Goal: Information Seeking & Learning: Compare options

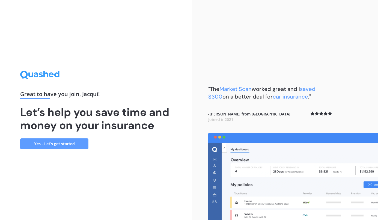
click at [36, 143] on link "Yes - Let’s get started" at bounding box center [54, 144] width 68 height 11
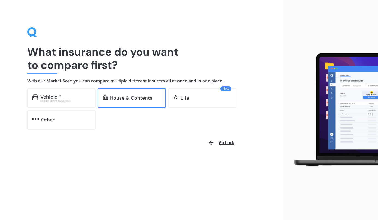
click at [117, 98] on div "House & Contents" at bounding box center [131, 97] width 42 height 5
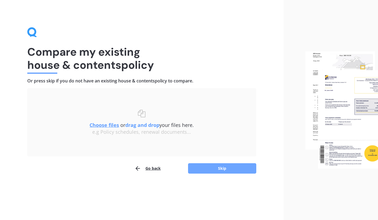
click at [210, 164] on button "Skip" at bounding box center [222, 168] width 68 height 10
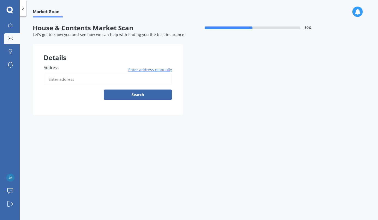
click at [109, 80] on input "Address" at bounding box center [108, 79] width 128 height 11
type input "[STREET_ADDRESS]"
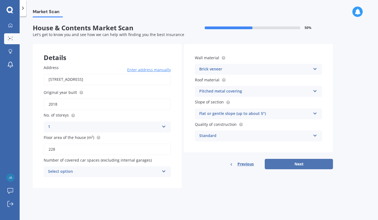
click at [298, 164] on button "Next" at bounding box center [299, 164] width 68 height 10
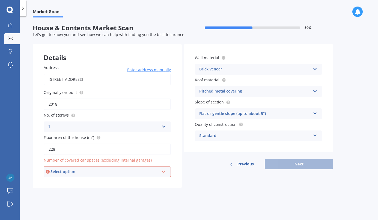
click at [142, 173] on div "Select option" at bounding box center [105, 172] width 109 height 6
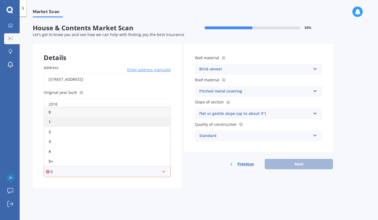
click at [146, 124] on div "1" at bounding box center [107, 122] width 126 height 10
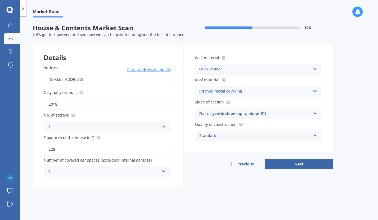
click at [165, 169] on icon at bounding box center [164, 171] width 5 height 4
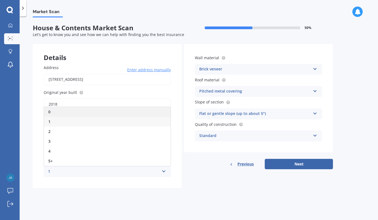
click at [145, 115] on div "0" at bounding box center [107, 112] width 127 height 10
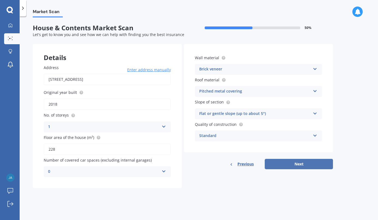
click at [309, 164] on button "Next" at bounding box center [299, 164] width 68 height 10
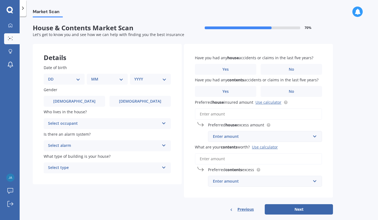
click at [77, 79] on select "DD 01 02 03 04 05 06 07 08 09 10 11 12 13 14 15 16 17 18 19 20 21 22 23 24 25 2…" at bounding box center [64, 79] width 32 height 6
select select "10"
click at [52, 76] on select "DD 01 02 03 04 05 06 07 08 09 10 11 12 13 14 15 16 17 18 19 20 21 22 23 24 25 2…" at bounding box center [64, 79] width 32 height 6
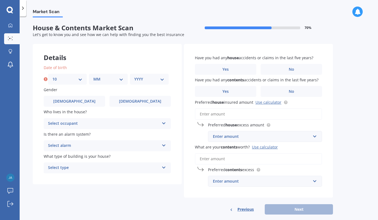
click at [111, 82] on select "MM 01 02 03 04 05 06 07 08 09 10 11 12" at bounding box center [108, 79] width 30 height 6
select select "01"
click at [93, 76] on select "MM 01 02 03 04 05 06 07 08 09 10 11 12" at bounding box center [108, 79] width 30 height 6
click at [143, 81] on select "YYYY 2009 2008 2007 2006 2005 2004 2003 2002 2001 2000 1999 1998 1997 1996 1995…" at bounding box center [149, 79] width 30 height 6
select select "1982"
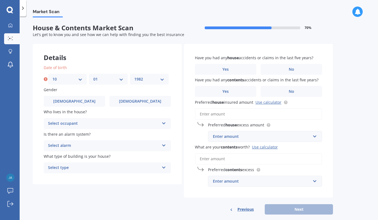
click at [134, 76] on select "YYYY 2009 2008 2007 2006 2005 2004 2003 2002 2001 2000 1999 1998 1997 1996 1995…" at bounding box center [149, 79] width 30 height 6
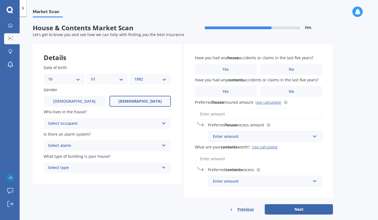
click at [124, 102] on label "[DEMOGRAPHIC_DATA]" at bounding box center [140, 101] width 61 height 11
click at [0, 0] on input "[DEMOGRAPHIC_DATA]" at bounding box center [0, 0] width 0 height 0
click at [134, 126] on div "Select occupant" at bounding box center [103, 124] width 111 height 7
click at [119, 135] on div "Owner" at bounding box center [107, 135] width 127 height 10
click at [111, 143] on div "Select alarm" at bounding box center [103, 146] width 111 height 7
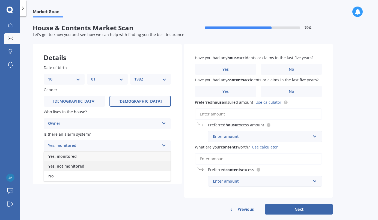
click at [83, 167] on span "Yes, not monitored" at bounding box center [66, 166] width 36 height 5
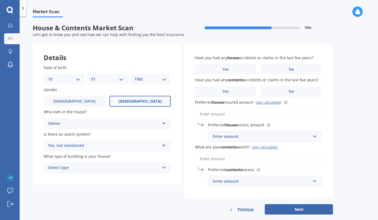
click at [80, 169] on div "Select type" at bounding box center [103, 168] width 111 height 7
click at [86, 177] on div "Freestanding" at bounding box center [107, 179] width 127 height 10
click at [281, 66] on label "No" at bounding box center [291, 69] width 61 height 11
click at [0, 0] on input "No" at bounding box center [0, 0] width 0 height 0
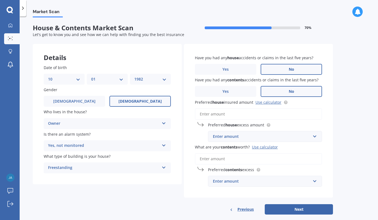
click at [286, 90] on label "No" at bounding box center [291, 91] width 61 height 11
click at [0, 0] on input "No" at bounding box center [0, 0] width 0 height 0
click at [242, 116] on input "Preferred house insured amount Use calculator" at bounding box center [258, 113] width 127 height 11
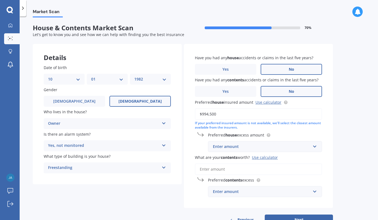
type input "$994,500"
click at [260, 146] on div "Enter amount" at bounding box center [262, 147] width 98 height 6
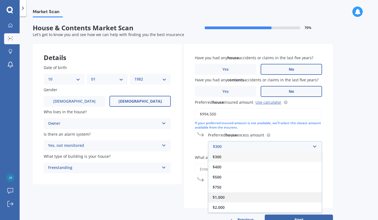
click at [240, 197] on div "$1,000" at bounding box center [265, 197] width 114 height 10
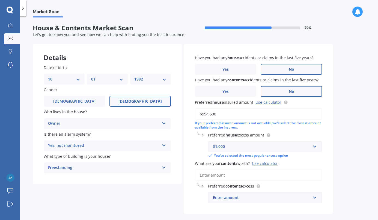
click at [241, 174] on input "What are your contents worth? Use calculator" at bounding box center [258, 175] width 127 height 11
click at [261, 164] on div "Use calculator" at bounding box center [265, 163] width 26 height 5
click at [261, 170] on input "What are your contents worth? Use calculator" at bounding box center [258, 175] width 127 height 11
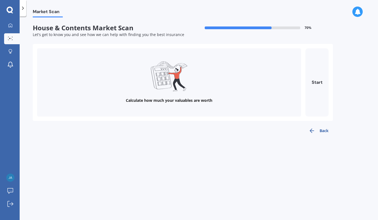
click at [211, 96] on div "Calculate how much your valuables are worth" at bounding box center [169, 82] width 264 height 68
click at [321, 92] on button "Start" at bounding box center [317, 82] width 23 height 68
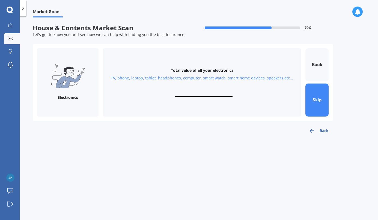
click at [218, 96] on input "text" at bounding box center [204, 94] width 58 height 5
type input "$50,000"
click at [316, 96] on button "Next" at bounding box center [317, 100] width 23 height 33
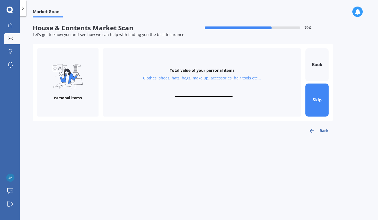
click at [211, 92] on input "text" at bounding box center [204, 94] width 58 height 5
type input "$50,000"
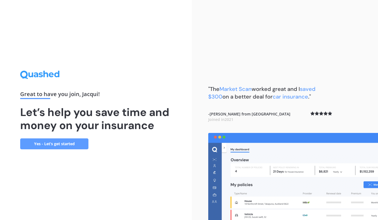
click at [45, 140] on link "Yes - Let’s get started" at bounding box center [54, 144] width 68 height 11
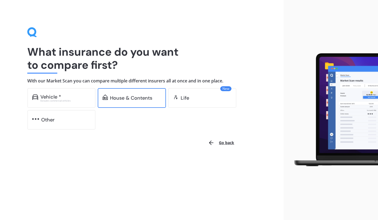
click at [135, 101] on div "House & Contents" at bounding box center [132, 98] width 68 height 20
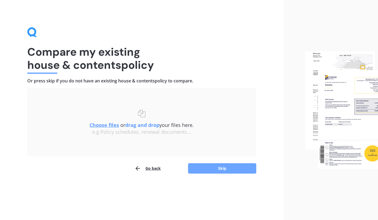
click at [214, 167] on button "Skip" at bounding box center [222, 168] width 68 height 10
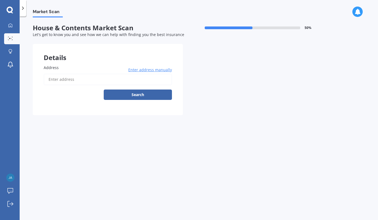
click at [138, 83] on input "Address" at bounding box center [108, 79] width 128 height 11
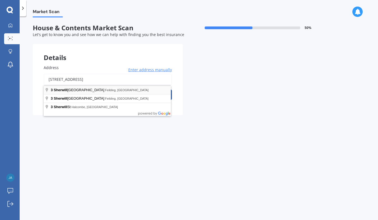
type input "[STREET_ADDRESS]"
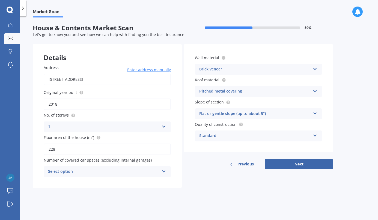
click at [159, 168] on div "Select option 0 1 2 3 4 5+" at bounding box center [107, 171] width 127 height 11
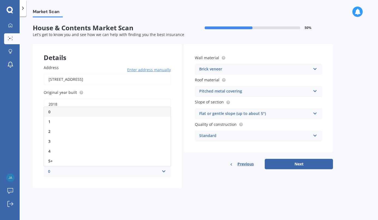
click at [149, 110] on div "0" at bounding box center [107, 112] width 127 height 10
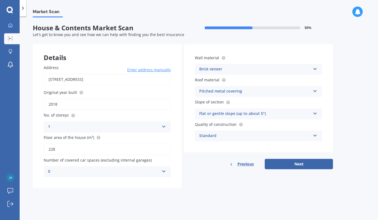
click at [326, 166] on button "Next" at bounding box center [299, 164] width 68 height 10
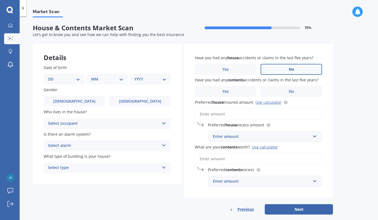
click at [289, 71] on span "No" at bounding box center [291, 69] width 5 height 5
click at [0, 0] on input "No" at bounding box center [0, 0] width 0 height 0
click at [284, 90] on label "No" at bounding box center [291, 91] width 61 height 11
click at [0, 0] on input "No" at bounding box center [0, 0] width 0 height 0
click at [255, 118] on input "Preferred house insured amount Use calculator" at bounding box center [258, 113] width 127 height 11
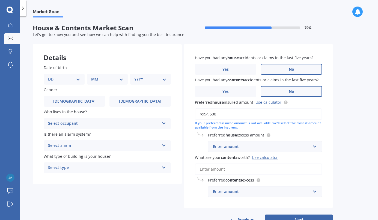
type input "$994,500"
click at [251, 151] on input "text" at bounding box center [263, 147] width 109 height 10
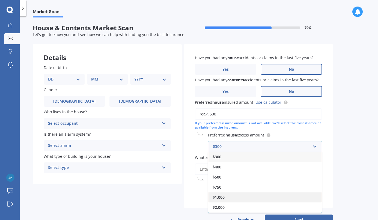
click at [242, 194] on div "$1,000" at bounding box center [265, 197] width 114 height 10
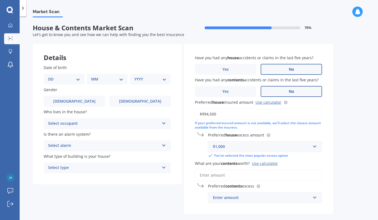
click at [245, 174] on input "What are your contents worth? Use calculator" at bounding box center [258, 175] width 127 height 11
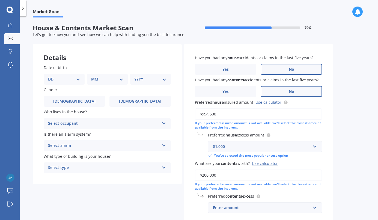
type input "$200,000"
click at [262, 213] on input "text" at bounding box center [263, 208] width 109 height 10
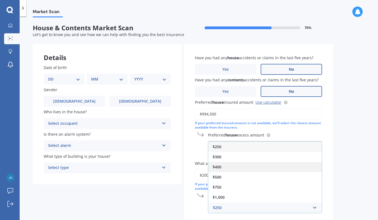
click at [255, 167] on div "$400" at bounding box center [265, 167] width 114 height 10
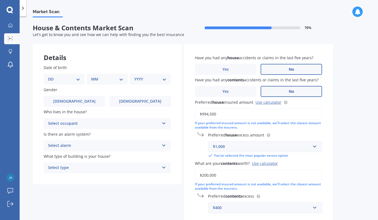
click at [188, 212] on div "Have you had any house accidents or claims in the last five years? Yes No Have …" at bounding box center [258, 134] width 149 height 181
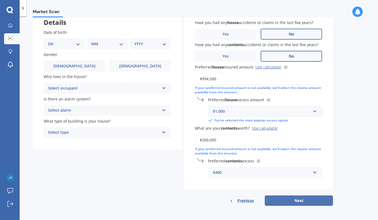
click at [286, 198] on button "Next" at bounding box center [299, 201] width 68 height 10
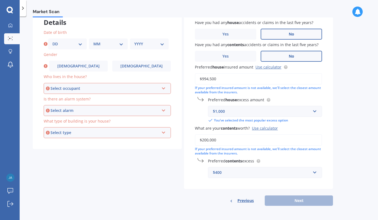
click at [71, 41] on select "DD 01 02 03 04 05 06 07 08 09 10 11 12 13 14 15 16 17 18 19 20 21 22 23 24 25 2…" at bounding box center [67, 44] width 30 height 6
select select "10"
click at [52, 41] on select "DD 01 02 03 04 05 06 07 08 09 10 11 12 13 14 15 16 17 18 19 20 21 22 23 24 25 2…" at bounding box center [67, 44] width 30 height 6
click at [106, 42] on select "MM 01 02 03 04 05 06 07 08 09 10 11 12" at bounding box center [108, 44] width 30 height 6
select select "01"
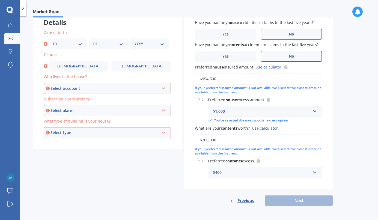
click at [93, 41] on select "MM 01 02 03 04 05 06 07 08 09 10 11 12" at bounding box center [108, 44] width 30 height 6
click at [152, 42] on select "YYYY 2009 2008 2007 2006 2005 2004 2003 2002 2001 2000 1999 1998 1997 1996 1995…" at bounding box center [149, 44] width 30 height 6
select select "1982"
click at [134, 41] on select "YYYY 2009 2008 2007 2006 2005 2004 2003 2002 2001 2000 1999 1998 1997 1996 1995…" at bounding box center [149, 44] width 30 height 6
click at [135, 66] on span "[DEMOGRAPHIC_DATA]" at bounding box center [141, 66] width 43 height 5
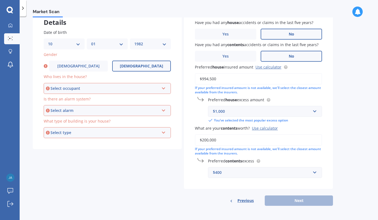
click at [0, 0] on input "[DEMOGRAPHIC_DATA]" at bounding box center [0, 0] width 0 height 0
click at [120, 86] on div "Select occupant" at bounding box center [105, 89] width 109 height 6
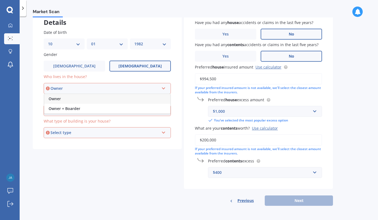
click at [115, 95] on div "Owner" at bounding box center [107, 99] width 126 height 10
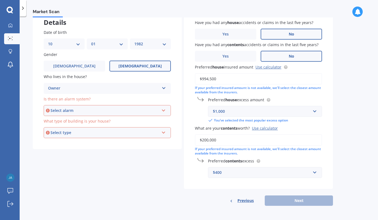
click at [112, 108] on div "Select alarm" at bounding box center [105, 111] width 109 height 6
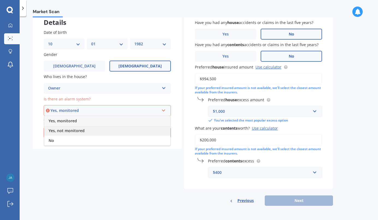
click at [105, 131] on div "Yes, not monitored" at bounding box center [107, 131] width 126 height 10
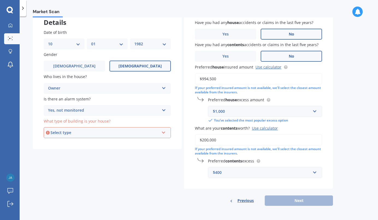
click at [105, 131] on div "Select type" at bounding box center [105, 133] width 109 height 6
click at [98, 146] on div "Freestanding" at bounding box center [107, 143] width 126 height 10
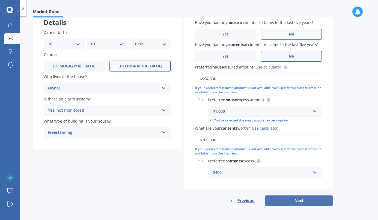
click at [304, 200] on button "Next" at bounding box center [299, 201] width 68 height 10
select select "10"
select select "01"
select select "1982"
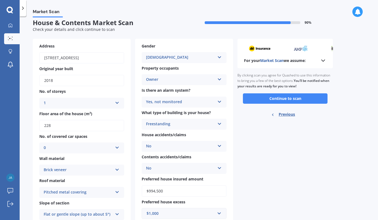
scroll to position [0, 0]
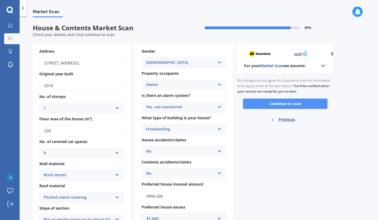
click at [260, 103] on button "Continue to scan" at bounding box center [285, 104] width 85 height 10
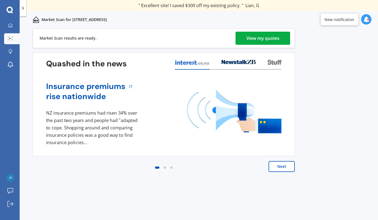
click at [262, 41] on div "View my quotes" at bounding box center [263, 38] width 33 height 13
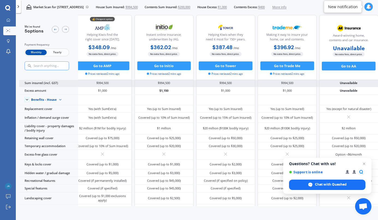
scroll to position [0, 10]
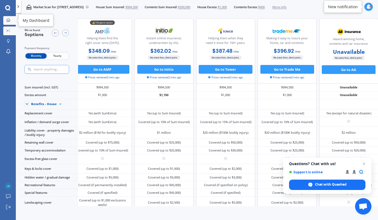
click at [8, 19] on icon at bounding box center [9, 20] width 4 height 4
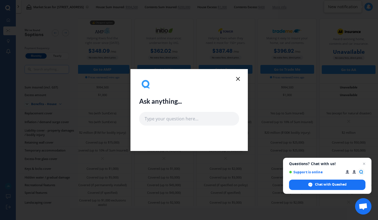
click at [237, 80] on line at bounding box center [238, 78] width 3 height 3
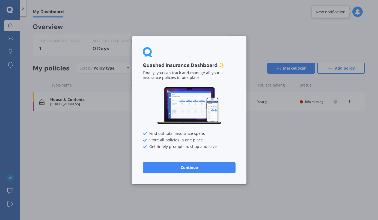
click at [161, 165] on button "Continue" at bounding box center [189, 167] width 93 height 11
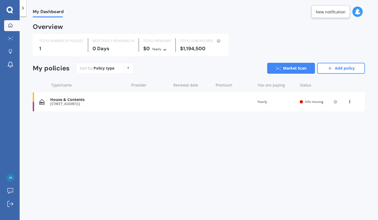
click at [23, 7] on icon at bounding box center [22, 7] width 5 height 5
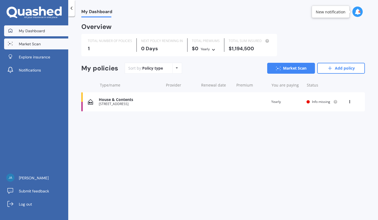
click at [23, 43] on span "Market Scan" at bounding box center [30, 43] width 22 height 5
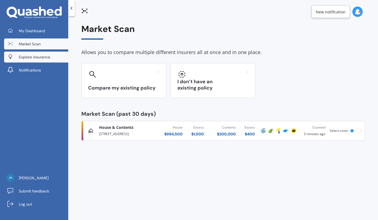
click at [26, 57] on span "Explore insurance" at bounding box center [34, 56] width 31 height 5
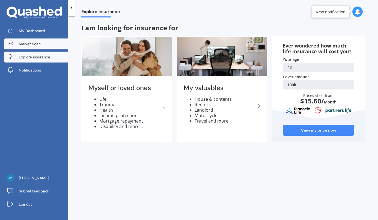
click at [55, 46] on link "Market Scan" at bounding box center [36, 44] width 64 height 11
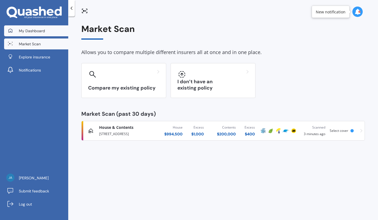
click at [42, 30] on span "My Dashboard" at bounding box center [32, 30] width 26 height 5
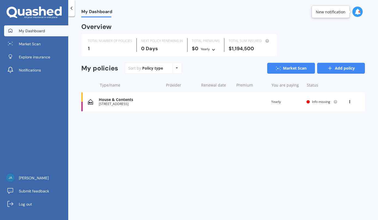
click at [327, 67] on link "Add policy" at bounding box center [342, 68] width 48 height 11
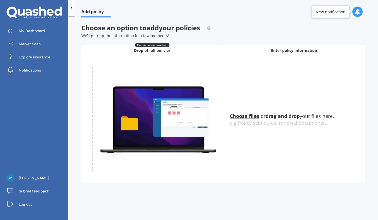
click at [256, 54] on div "Enter policy information" at bounding box center [295, 50] width 142 height 11
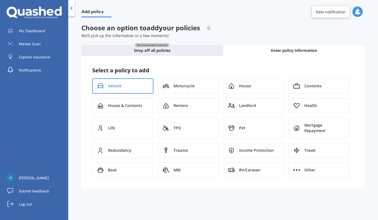
click at [130, 85] on div "Vehicle" at bounding box center [122, 85] width 61 height 15
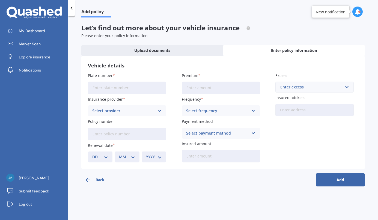
click at [130, 85] on input "Plate number" at bounding box center [127, 88] width 78 height 13
type input "HCU670"
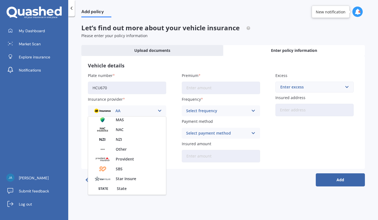
scroll to position [237, 0]
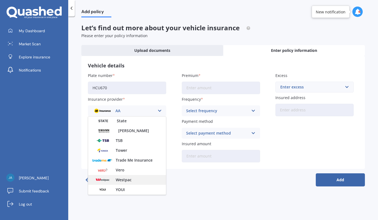
click at [119, 182] on span "Westpac" at bounding box center [124, 180] width 16 height 4
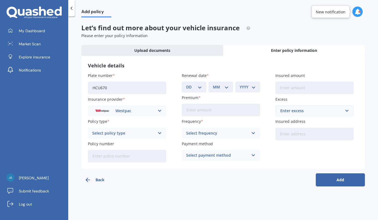
click at [118, 135] on div "Select policy type" at bounding box center [123, 133] width 63 height 6
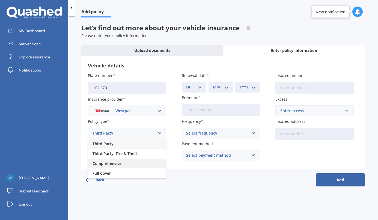
click at [111, 164] on span "Comprehensive" at bounding box center [107, 164] width 29 height 4
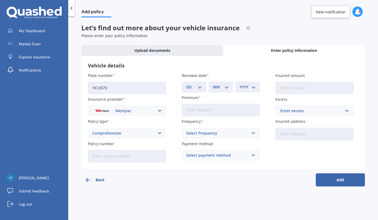
click at [111, 157] on input "Policy number" at bounding box center [127, 156] width 78 height 13
click at [226, 114] on input "Premium" at bounding box center [221, 110] width 78 height 13
click at [200, 130] on div "Select frequency Yearly Six-Monthly Quarterly Monthly Fortnightly Weekly" at bounding box center [221, 133] width 78 height 11
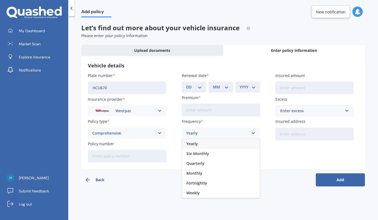
click at [207, 143] on div "Yearly" at bounding box center [221, 144] width 78 height 10
click at [296, 85] on input "Insured amount" at bounding box center [315, 88] width 78 height 13
click at [295, 88] on input "Insured amount" at bounding box center [315, 88] width 78 height 13
type input "$10,000"
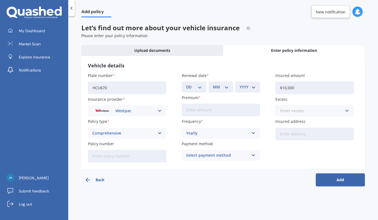
click at [298, 116] on input "text" at bounding box center [313, 111] width 74 height 10
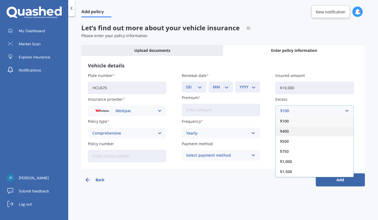
click at [299, 131] on div "$400" at bounding box center [315, 131] width 78 height 10
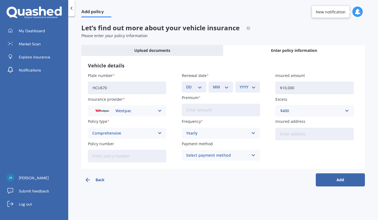
click at [301, 137] on input "Insured address" at bounding box center [315, 134] width 78 height 13
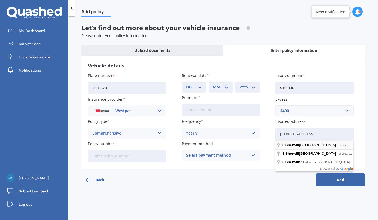
type input "[STREET_ADDRESS]"
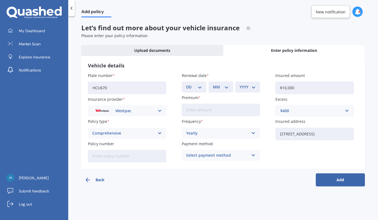
click at [205, 107] on input "Premium" at bounding box center [221, 110] width 78 height 13
click at [205, 155] on div "Select payment method" at bounding box center [217, 155] width 63 height 6
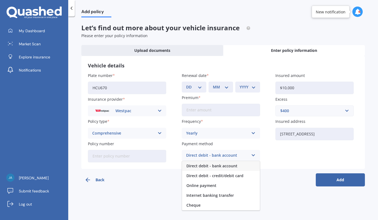
click at [206, 166] on span "Direct debit - bank account" at bounding box center [212, 166] width 51 height 4
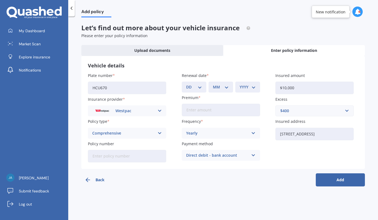
click at [198, 113] on input "Premium" at bounding box center [221, 110] width 78 height 13
click at [133, 160] on input "Policy number" at bounding box center [127, 156] width 78 height 13
type input "1000183726"
click at [214, 109] on input "Premium" at bounding box center [221, 110] width 78 height 13
type input "$25.00"
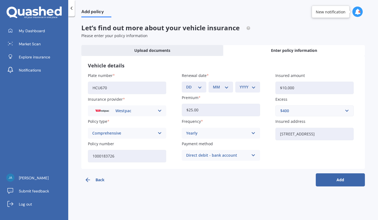
click at [336, 180] on button "Add" at bounding box center [340, 180] width 49 height 13
click at [200, 87] on select "DD 01 02 03 04 05 06 07 08 09 10 11 12 13 14 15 16 17 18 19 20 21 22 23 24 25 2…" at bounding box center [198, 87] width 14 height 6
select select "06"
click at [191, 84] on select "DD 01 02 03 04 05 06 07 08 09 10 11 12 13 14 15 16 17 18 19 20 21 22 23 24 25 2…" at bounding box center [198, 87] width 14 height 6
click at [217, 87] on select "MM 01 02 03 04 05 06 07 08 09 10 11 12" at bounding box center [222, 87] width 14 height 6
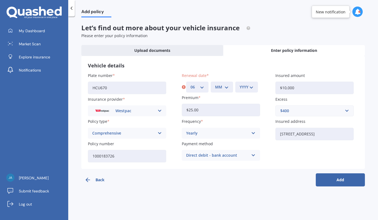
select select "10"
click at [215, 84] on select "MM 01 02 03 04 05 06 07 08 09 10 11 12" at bounding box center [222, 87] width 14 height 6
click at [239, 90] on div "YYYY 2027 2026 2025 2024 2023 2022 2021 2020 2019 2018 2017 2016 2015 2014 2013…" at bounding box center [247, 87] width 22 height 11
click at [255, 86] on div "YYYY 2027 2026 2025 2024 2023 2022 2021 2020 2019 2018 2017 2016 2015 2014 2013…" at bounding box center [247, 87] width 22 height 11
click at [249, 86] on select "YYYY 2027 2026 2025 2024 2023 2022 2021 2020 2019 2018 2017 2016 2015 2014 2013…" at bounding box center [247, 87] width 14 height 6
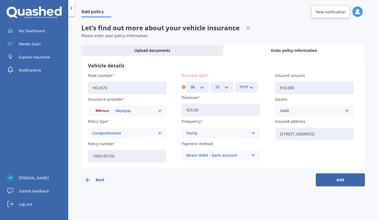
select select "2025"
click at [240, 84] on select "YYYY 2027 2026 2025 2024 2023 2022 2021 2020 2019 2018 2017 2016 2015 2014 2013…" at bounding box center [247, 87] width 14 height 6
click at [336, 179] on button "Add" at bounding box center [340, 180] width 49 height 13
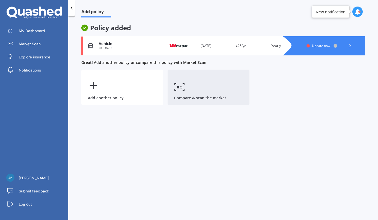
click at [182, 86] on icon at bounding box center [179, 87] width 11 height 8
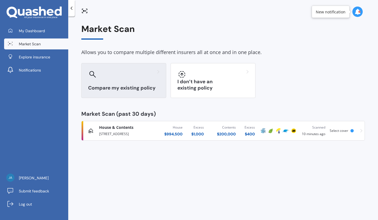
click at [116, 79] on div "Compare my existing policy" at bounding box center [123, 80] width 85 height 35
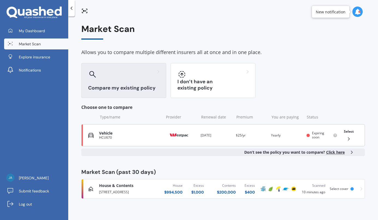
click at [245, 137] on span "$25/yr" at bounding box center [241, 135] width 10 height 5
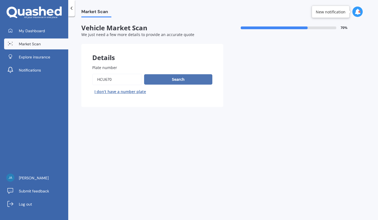
click at [170, 76] on button "Search" at bounding box center [178, 79] width 68 height 10
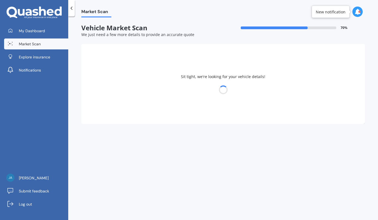
select select "TOYOTA"
select select "COROLLA"
select select "10"
select select "01"
select select "1982"
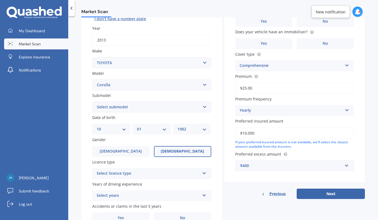
scroll to position [78, 0]
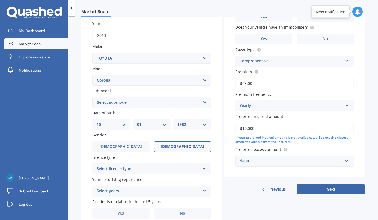
click at [204, 169] on icon at bounding box center [204, 168] width 5 height 4
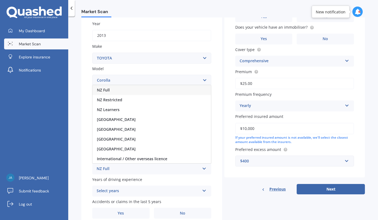
click at [182, 92] on div "NZ Full" at bounding box center [152, 90] width 119 height 10
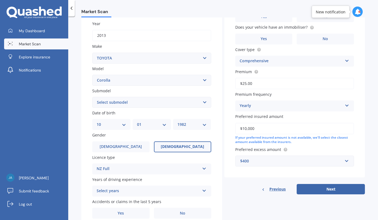
click at [199, 191] on div "Select years 5 or more years 4 years 3 years 2 years 1 year" at bounding box center [151, 191] width 119 height 11
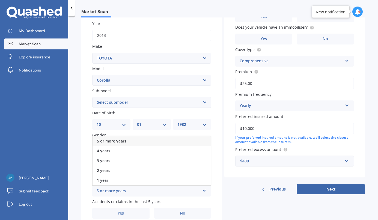
click at [178, 145] on div "5 or more years" at bounding box center [152, 141] width 119 height 10
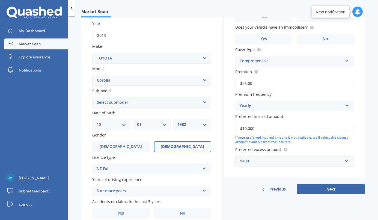
scroll to position [103, 0]
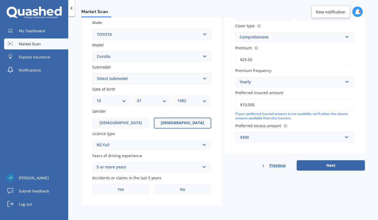
click at [176, 196] on div "Plate number Search I don’t have a number plate Year [DATE] Make Select make AC…" at bounding box center [151, 79] width 141 height 254
click at [177, 190] on label "No" at bounding box center [182, 189] width 57 height 11
click at [0, 0] on input "No" at bounding box center [0, 0] width 0 height 0
click at [264, 81] on div "Yearly" at bounding box center [291, 82] width 103 height 7
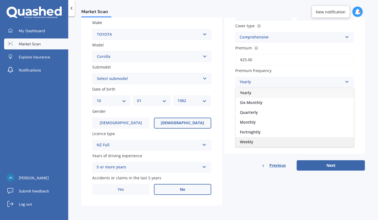
click at [251, 140] on span "Weekly" at bounding box center [246, 141] width 13 height 5
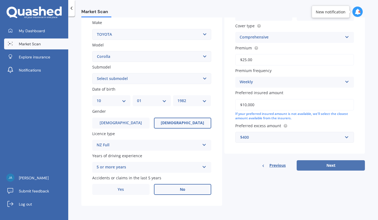
click at [318, 167] on button "Next" at bounding box center [331, 165] width 68 height 10
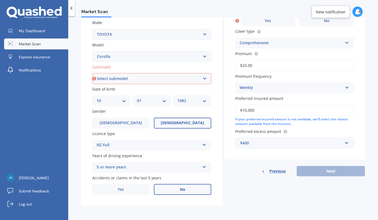
click at [199, 75] on select "Select submodel (All other) Axio Diesel [PERSON_NAME] 2WD [PERSON_NAME] 4WD FXG…" at bounding box center [151, 78] width 119 height 11
select select "GL"
click at [92, 73] on select "Select submodel (All other) Axio Diesel [PERSON_NAME] 2WD [PERSON_NAME] 4WD FXG…" at bounding box center [151, 78] width 119 height 11
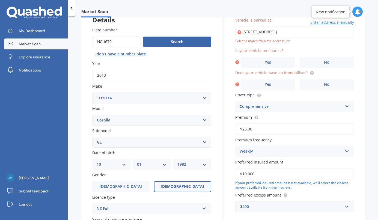
scroll to position [37, 0]
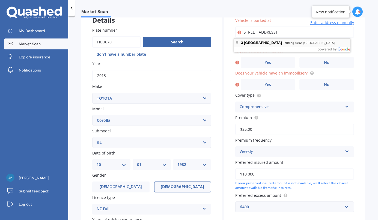
type input "[STREET_ADDRESS]"
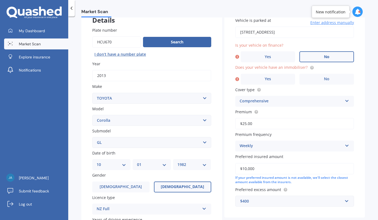
click at [310, 57] on label "No" at bounding box center [327, 56] width 55 height 11
click at [0, 0] on input "No" at bounding box center [0, 0] width 0 height 0
click at [289, 78] on label "Yes" at bounding box center [268, 79] width 55 height 11
click at [0, 0] on input "Yes" at bounding box center [0, 0] width 0 height 0
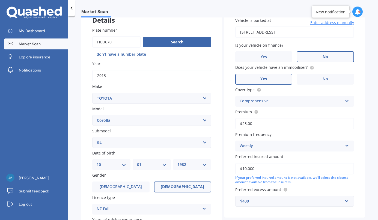
scroll to position [103, 0]
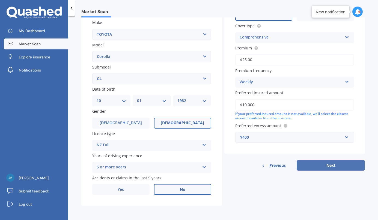
click at [319, 166] on button "Next" at bounding box center [331, 165] width 68 height 10
select select "10"
select select "01"
select select "1982"
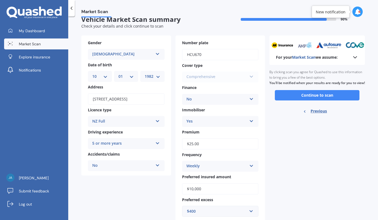
scroll to position [0, 0]
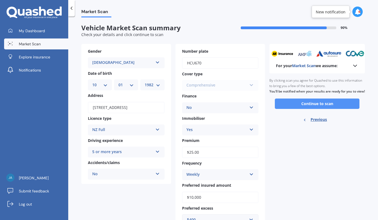
click at [305, 109] on button "Continue to scan" at bounding box center [317, 104] width 85 height 10
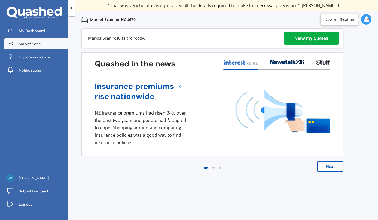
click at [322, 39] on div "View my quotes" at bounding box center [311, 38] width 33 height 13
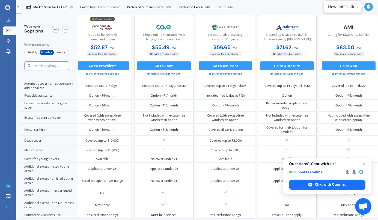
scroll to position [174, 86]
